Goal: Task Accomplishment & Management: Manage account settings

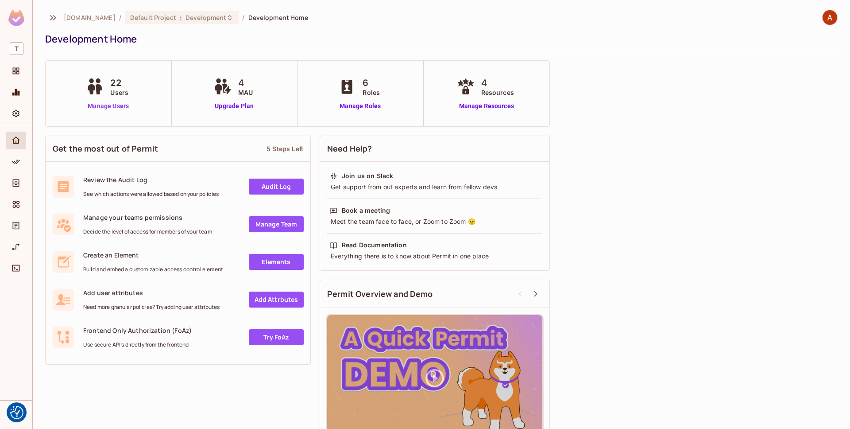
click at [120, 106] on link "Manage Users" at bounding box center [108, 105] width 49 height 9
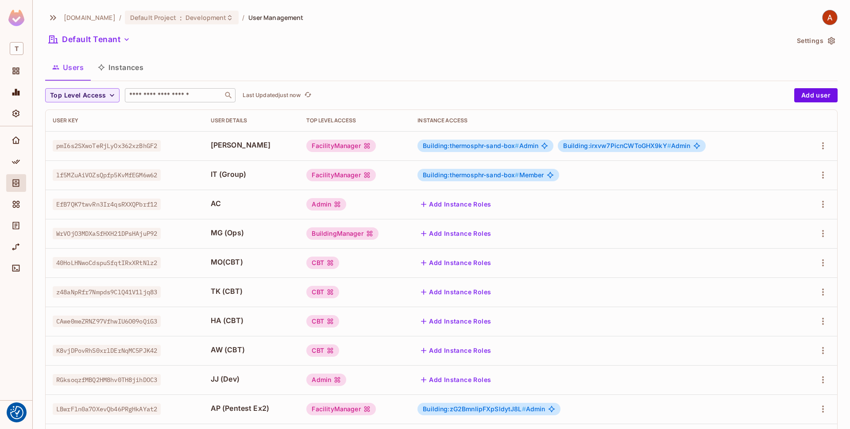
click at [183, 93] on input "text" at bounding box center [174, 95] width 93 height 9
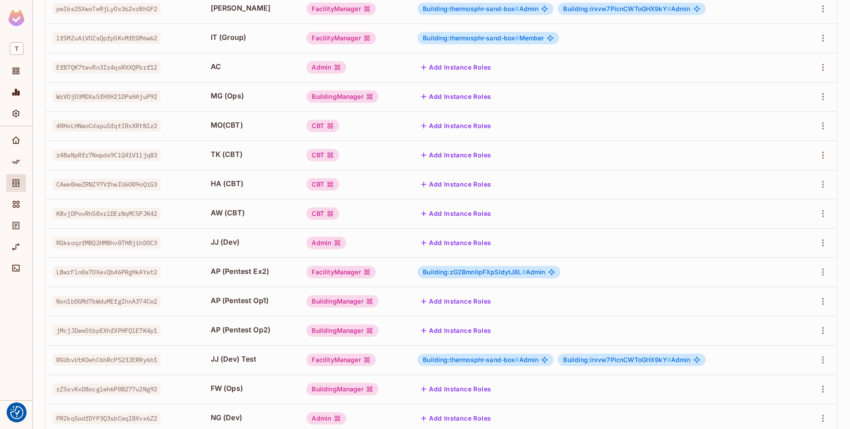
scroll to position [190, 0]
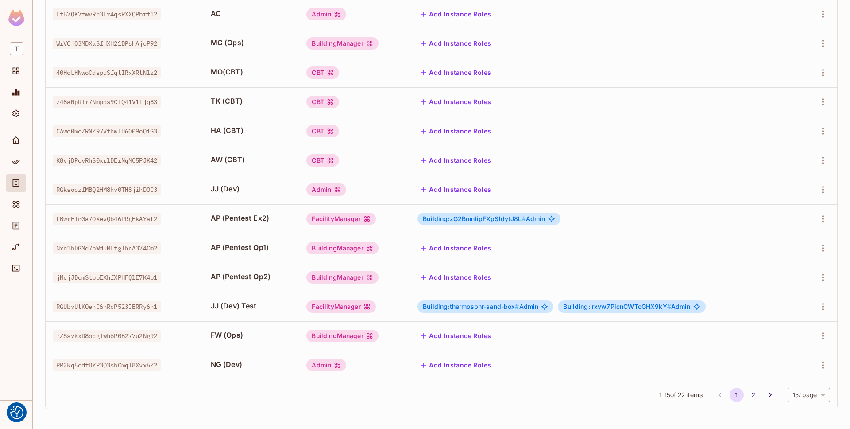
click at [248, 180] on td "JJ (Dev)" at bounding box center [252, 189] width 96 height 29
click at [818, 192] on icon "button" at bounding box center [823, 189] width 11 height 11
click at [804, 205] on li "Edit" at bounding box center [785, 209] width 78 height 19
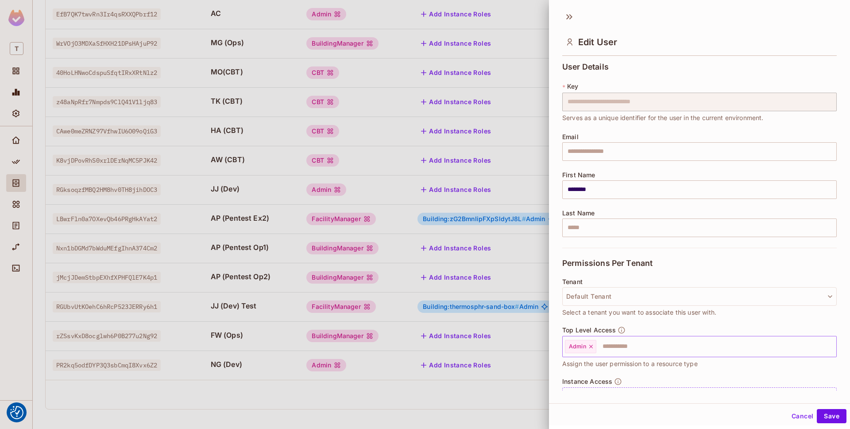
click at [612, 347] on input "text" at bounding box center [709, 347] width 222 height 18
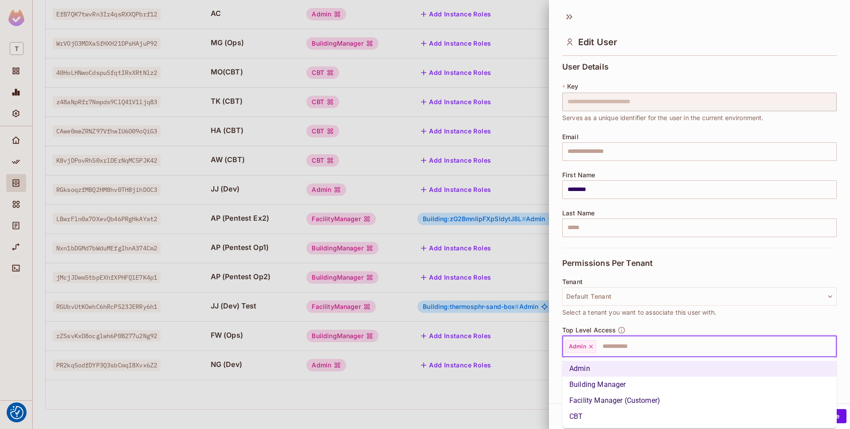
click at [631, 394] on li "Facility Manager (Customer)" at bounding box center [700, 400] width 275 height 16
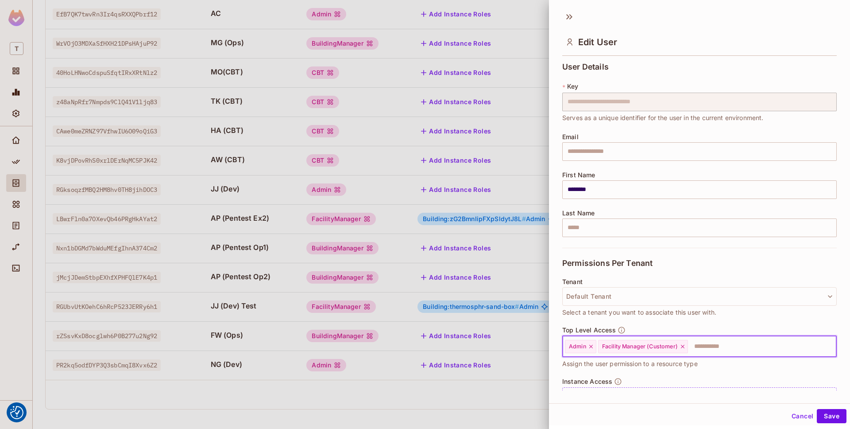
click at [589, 345] on icon at bounding box center [591, 346] width 6 height 6
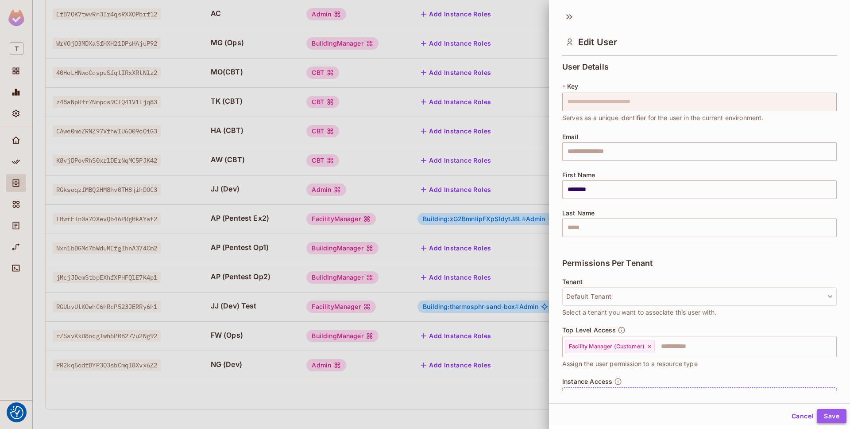
click at [838, 419] on button "Save" at bounding box center [832, 416] width 30 height 14
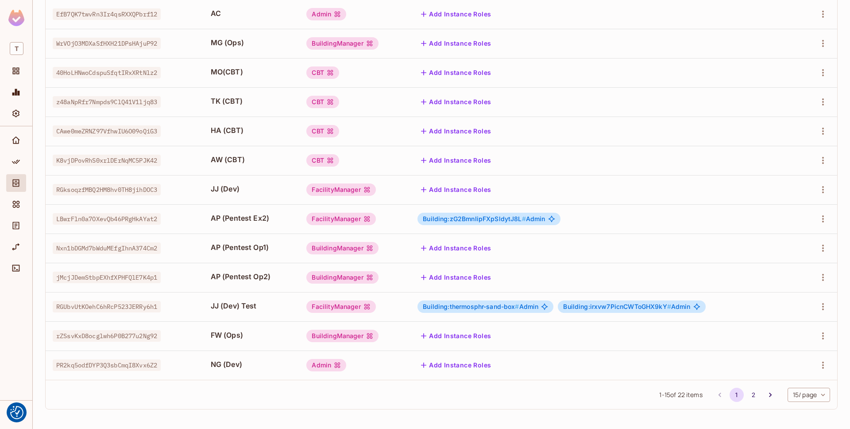
scroll to position [59, 0]
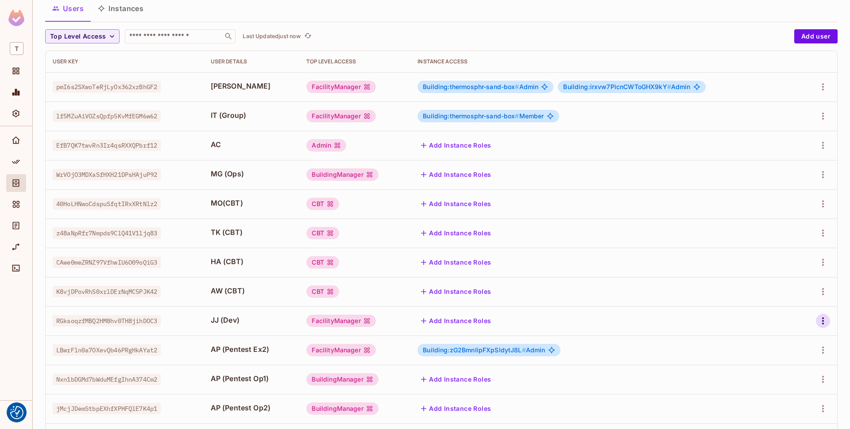
click at [823, 320] on icon "button" at bounding box center [824, 320] width 2 height 7
click at [806, 338] on li "Edit" at bounding box center [785, 340] width 78 height 19
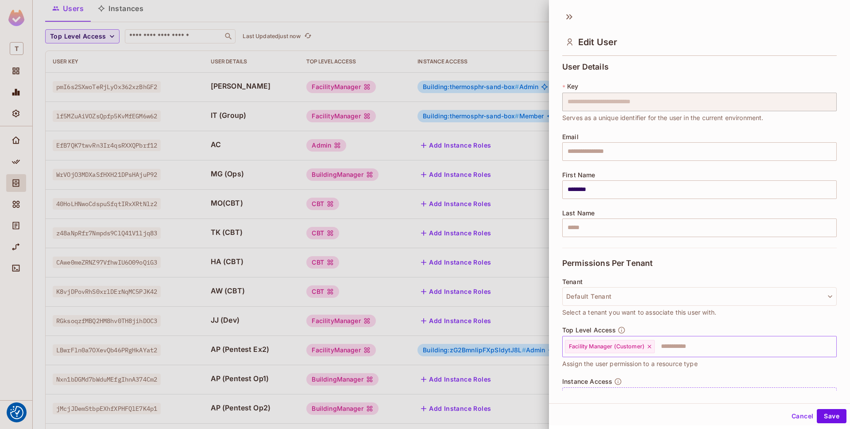
click at [754, 342] on input "text" at bounding box center [738, 347] width 164 height 18
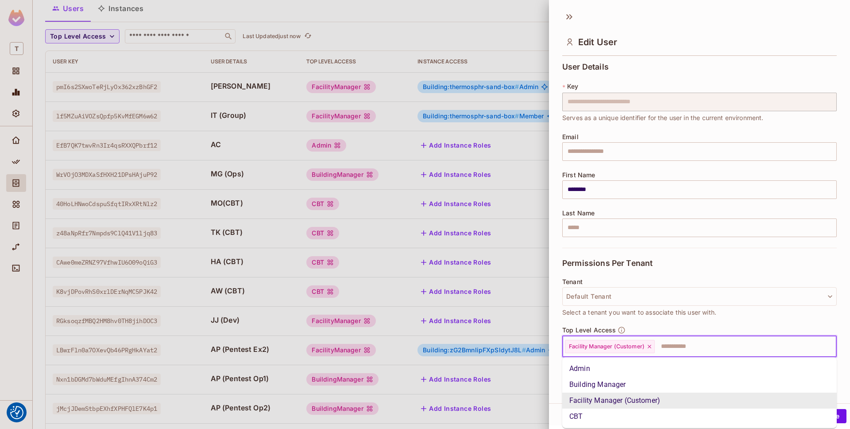
click at [844, 352] on div "**********" at bounding box center [699, 224] width 301 height 331
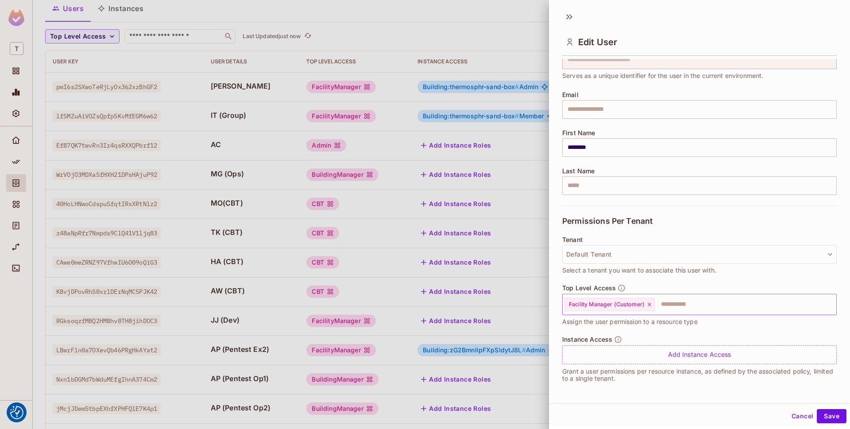
scroll to position [43, 0]
click at [711, 308] on input "text" at bounding box center [738, 304] width 164 height 18
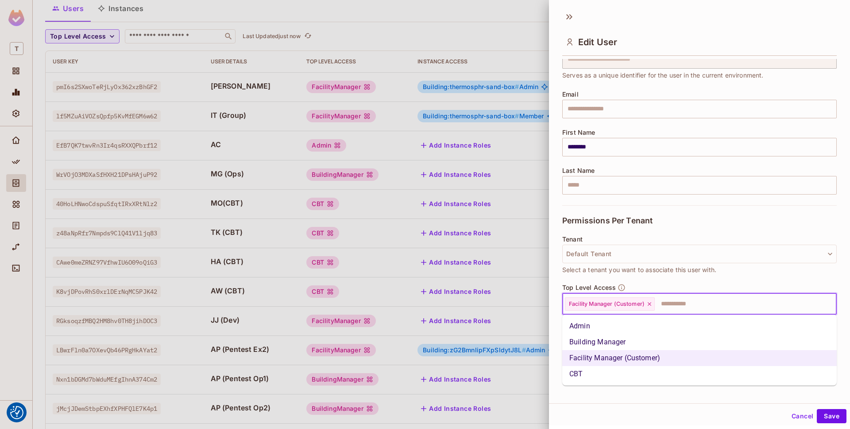
click at [720, 276] on div "Tenant Default Tenant Select a tenant you want to associate this user with." at bounding box center [700, 260] width 275 height 48
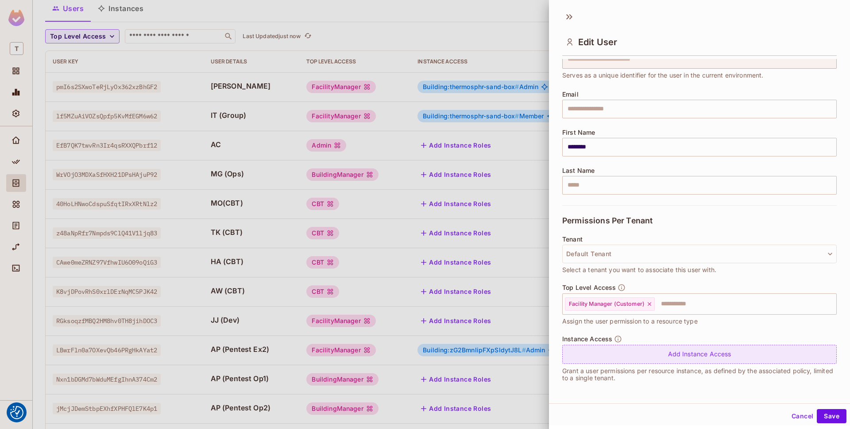
click at [664, 356] on div "Add Instance Access" at bounding box center [700, 354] width 275 height 19
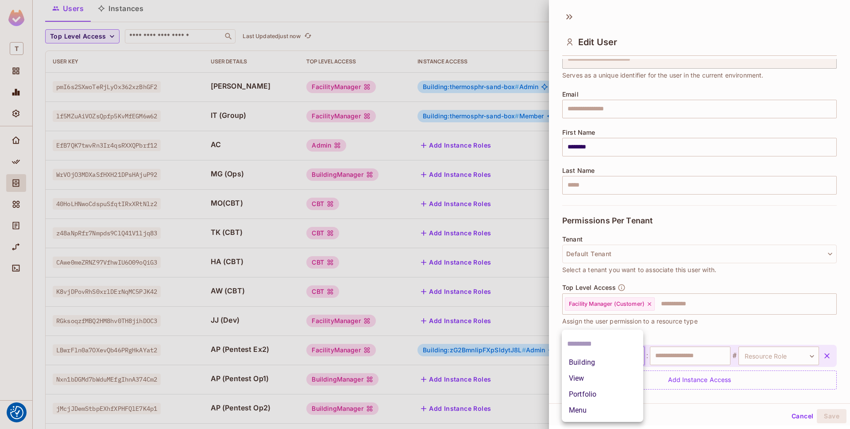
click at [622, 355] on body "We use cookies to enhance your browsing experience, serve personalized ads or c…" at bounding box center [425, 214] width 850 height 429
click at [614, 365] on li "Building" at bounding box center [602, 362] width 81 height 16
click at [682, 364] on input "text" at bounding box center [690, 355] width 81 height 19
type input "**********"
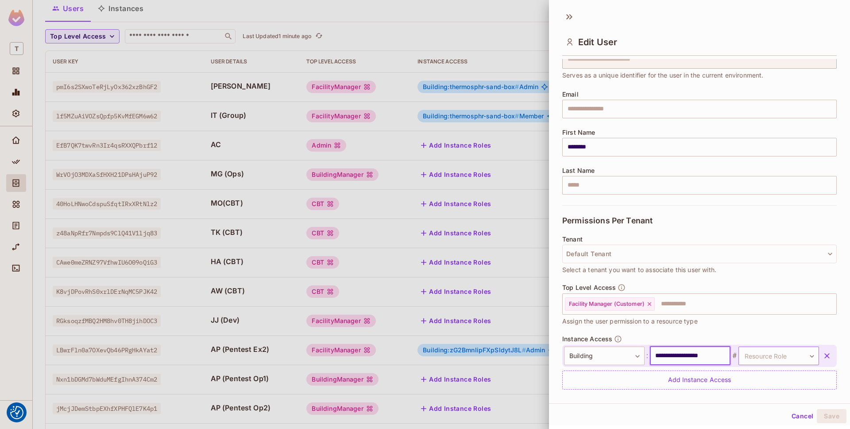
click at [792, 359] on body "We use cookies to enhance your browsing experience, serve personalized ads or c…" at bounding box center [425, 214] width 850 height 429
click at [782, 411] on li "Member" at bounding box center [777, 410] width 81 height 16
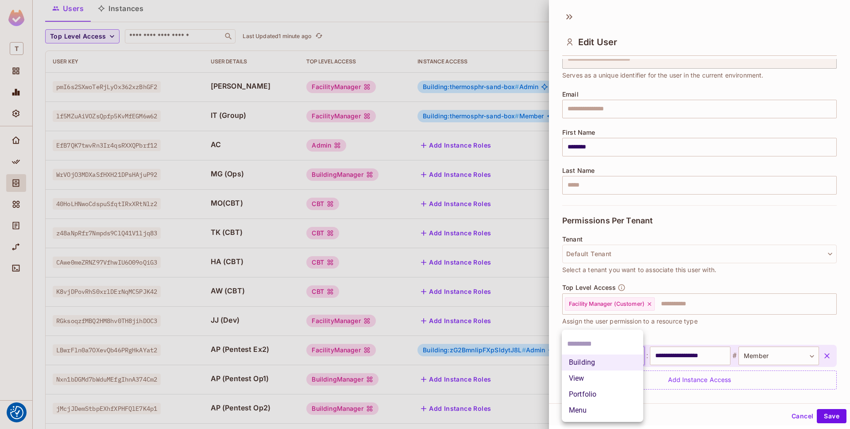
click at [627, 357] on body "We use cookies to enhance your browsing experience, serve personalized ads or c…" at bounding box center [425, 214] width 850 height 429
click at [832, 415] on div at bounding box center [425, 214] width 850 height 429
click at [827, 415] on button "Save" at bounding box center [832, 416] width 30 height 14
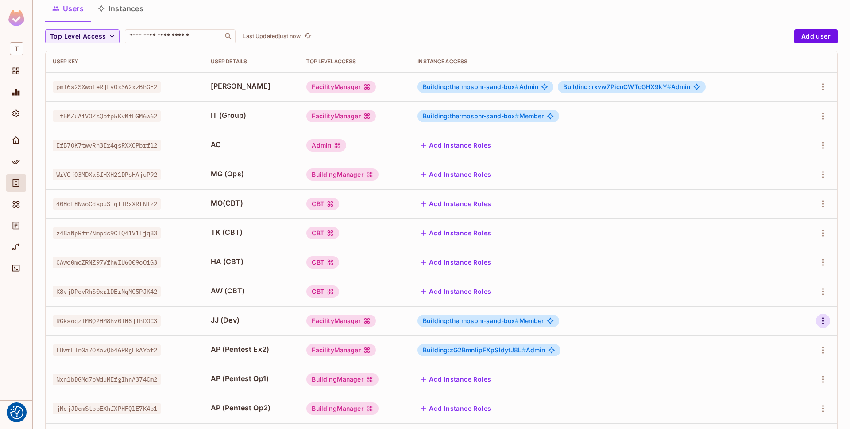
click at [827, 320] on icon "button" at bounding box center [823, 320] width 11 height 11
click at [798, 341] on li "Edit" at bounding box center [785, 340] width 78 height 19
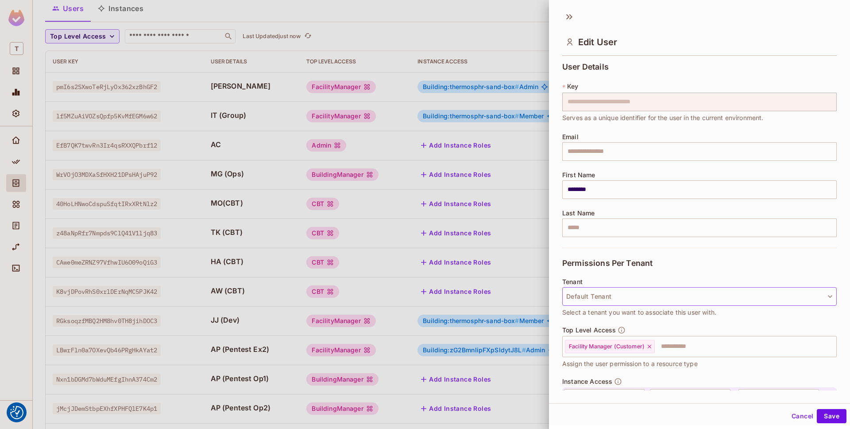
click at [703, 291] on button "Default Tenant" at bounding box center [700, 296] width 275 height 19
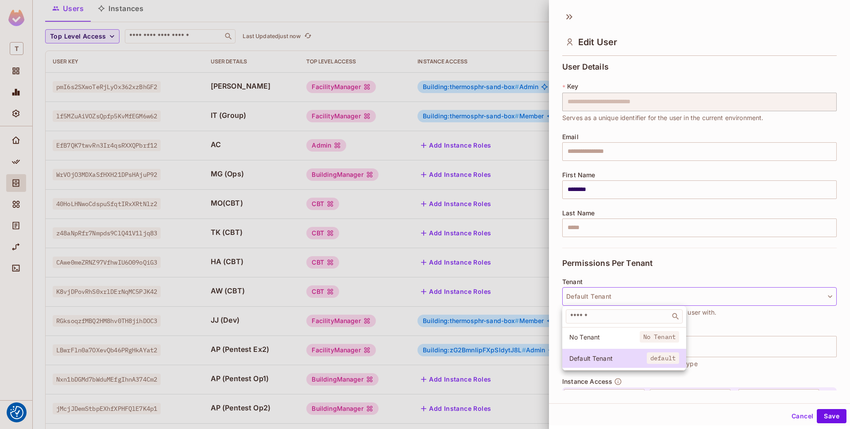
click at [711, 266] on div at bounding box center [425, 214] width 850 height 429
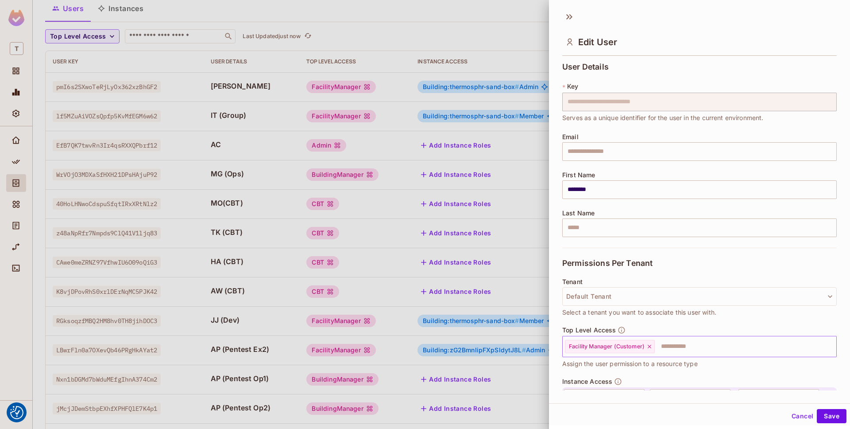
click at [708, 354] on input "text" at bounding box center [738, 347] width 164 height 18
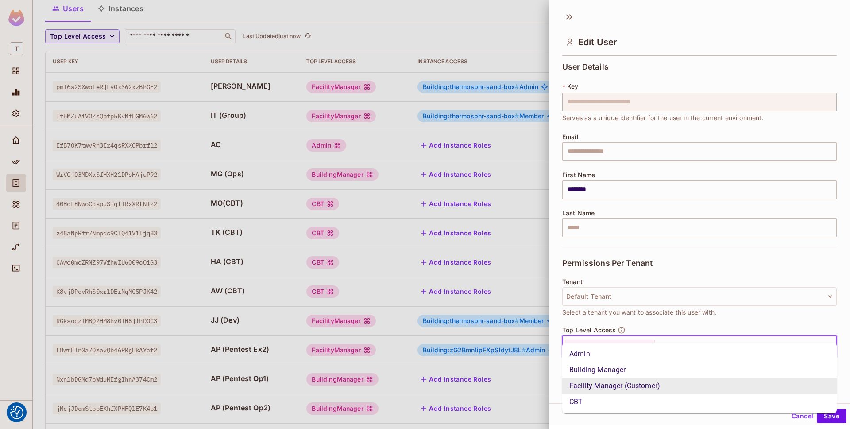
scroll to position [68, 0]
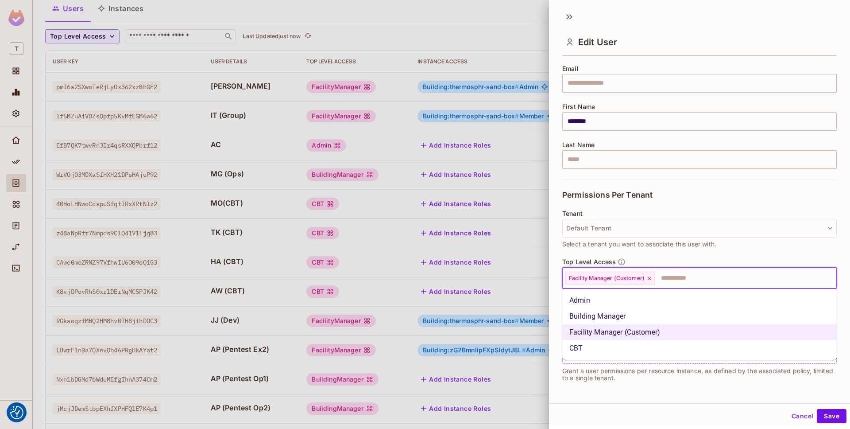
click at [732, 405] on div "Cancel Save" at bounding box center [699, 415] width 301 height 21
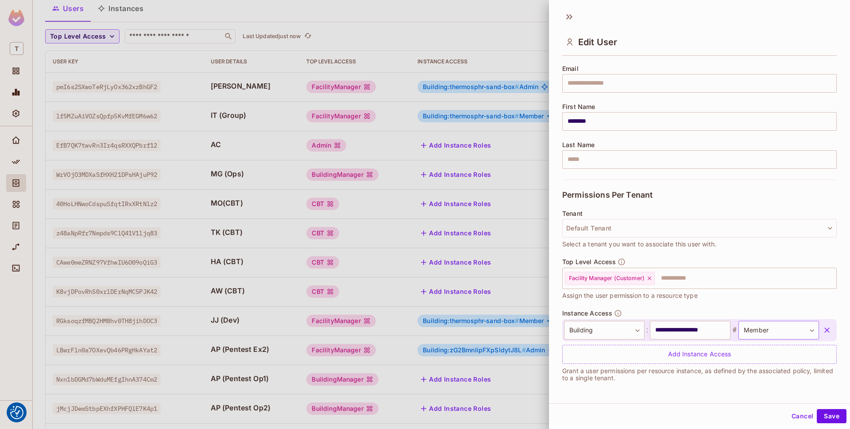
click at [786, 334] on body "We use cookies to enhance your browsing experience, serve personalized ads or c…" at bounding box center [425, 214] width 850 height 429
click at [794, 299] on div at bounding box center [425, 214] width 850 height 429
click at [804, 421] on button "Cancel" at bounding box center [802, 416] width 29 height 14
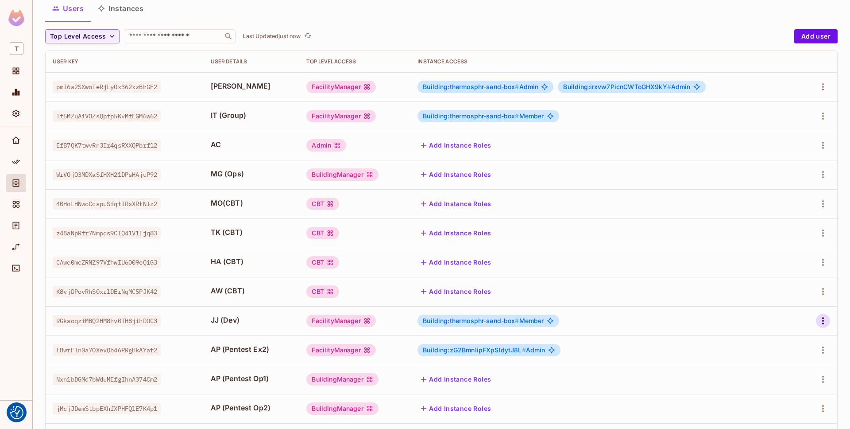
click at [823, 320] on icon "button" at bounding box center [824, 320] width 2 height 7
click at [797, 337] on li "Edit" at bounding box center [785, 340] width 78 height 19
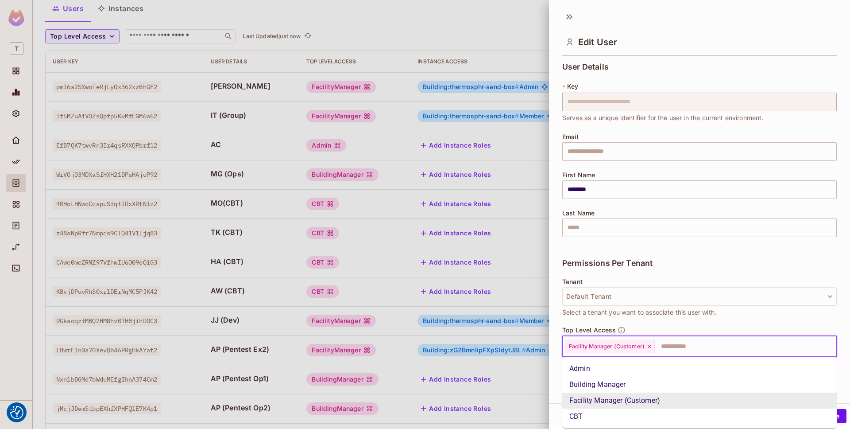
click at [675, 344] on input "text" at bounding box center [738, 347] width 164 height 18
click at [684, 260] on div "Permissions Per Tenant" at bounding box center [700, 263] width 275 height 31
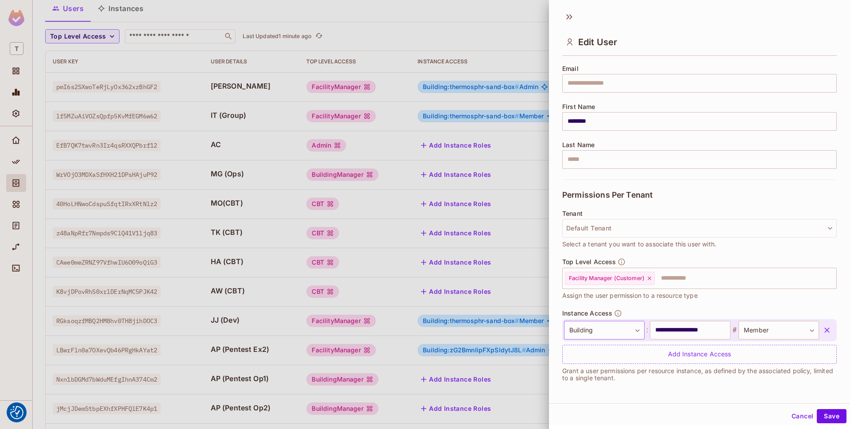
click at [624, 328] on body "We use cookies to enhance your browsing experience, serve personalized ads or c…" at bounding box center [425, 214] width 850 height 429
click at [702, 326] on div at bounding box center [425, 214] width 850 height 429
click at [769, 331] on body "We use cookies to enhance your browsing experience, serve personalized ads or c…" at bounding box center [425, 214] width 850 height 429
click at [764, 320] on div at bounding box center [425, 214] width 850 height 429
click at [651, 278] on icon at bounding box center [650, 278] width 6 height 6
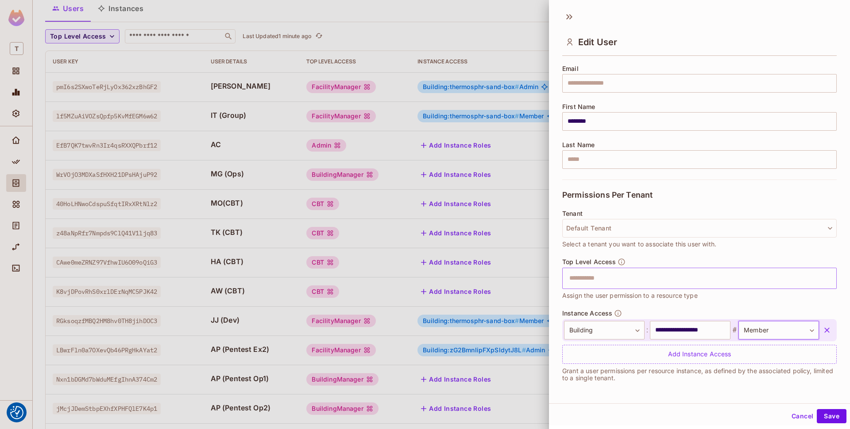
click at [661, 276] on input "text" at bounding box center [692, 278] width 256 height 18
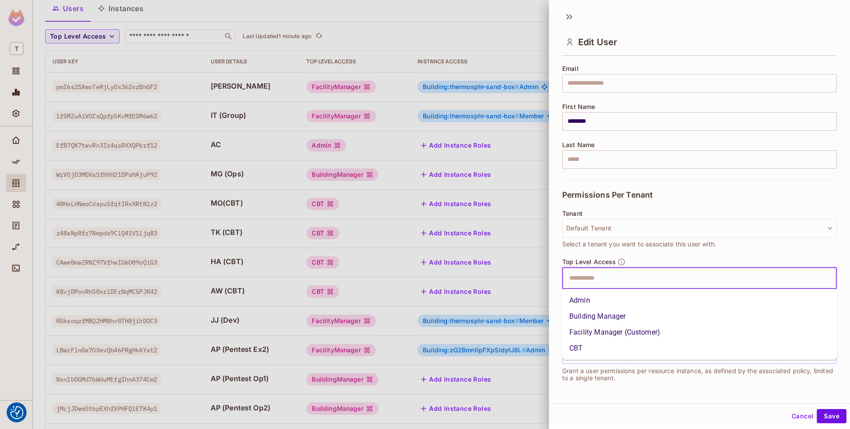
click at [649, 301] on li "Admin" at bounding box center [700, 300] width 275 height 16
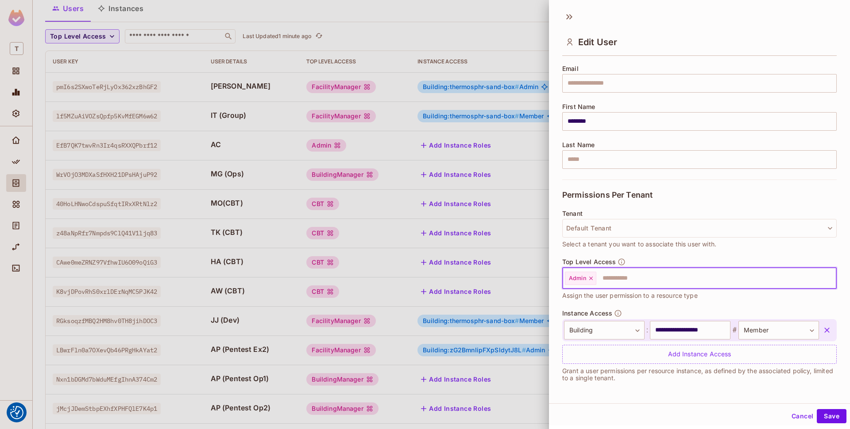
click at [830, 328] on icon "button" at bounding box center [827, 330] width 9 height 9
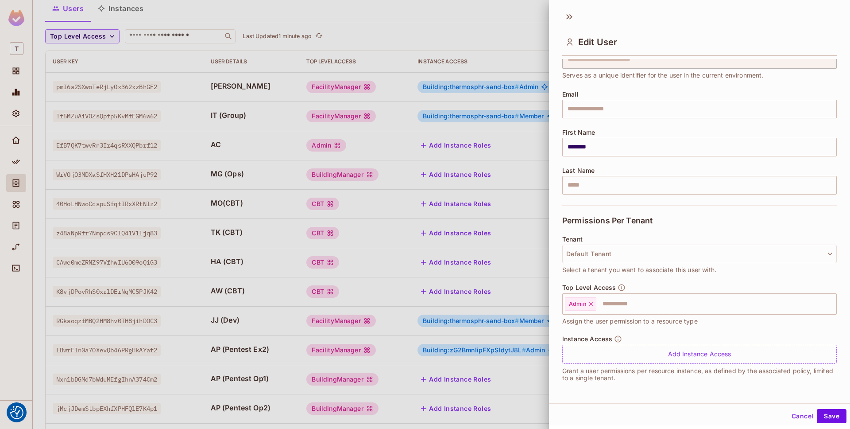
scroll to position [43, 0]
click at [831, 416] on button "Save" at bounding box center [832, 416] width 30 height 14
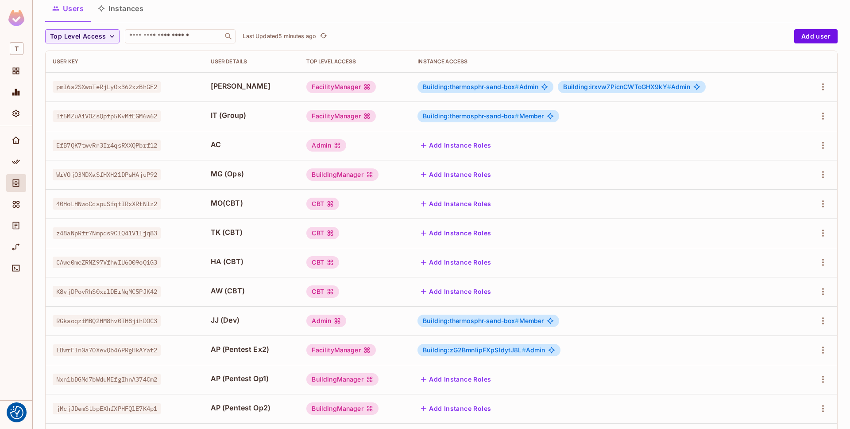
scroll to position [0, 0]
